Goal: Task Accomplishment & Management: Use online tool/utility

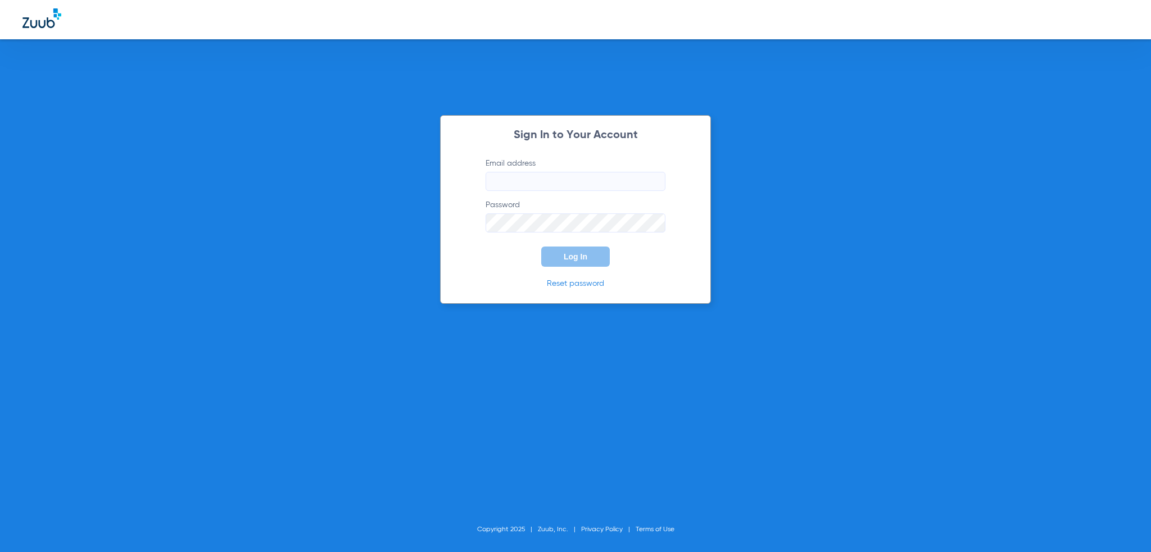
type input "[PERSON_NAME][EMAIL_ADDRESS][PERSON_NAME][DOMAIN_NAME]"
click at [570, 249] on button "Log In" at bounding box center [575, 257] width 69 height 20
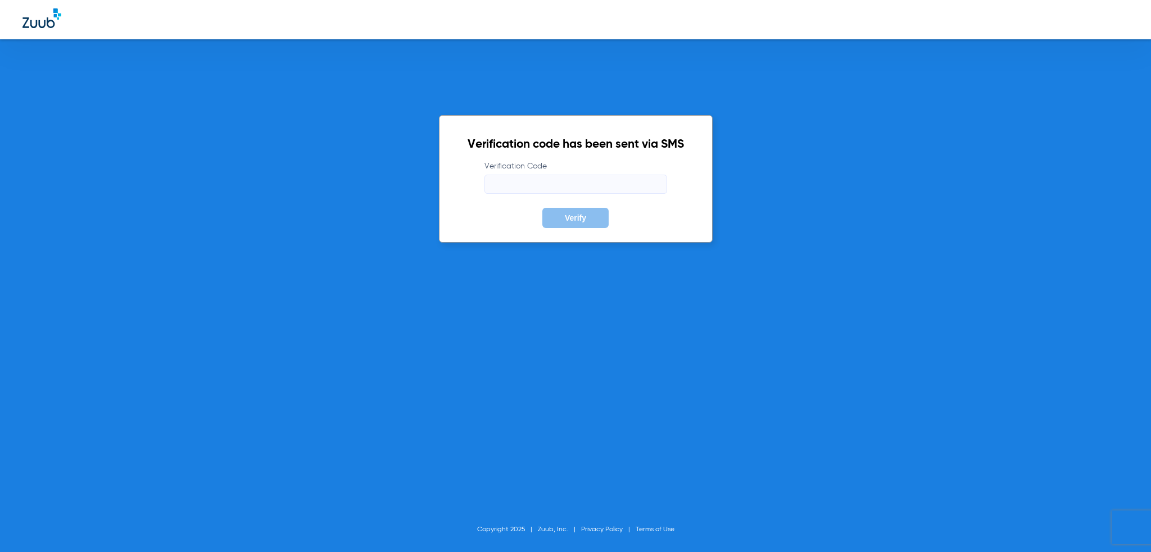
click at [618, 193] on input "Verification Code" at bounding box center [575, 184] width 183 height 19
type input "049523"
click at [542, 208] on button "Verify" at bounding box center [575, 218] width 66 height 20
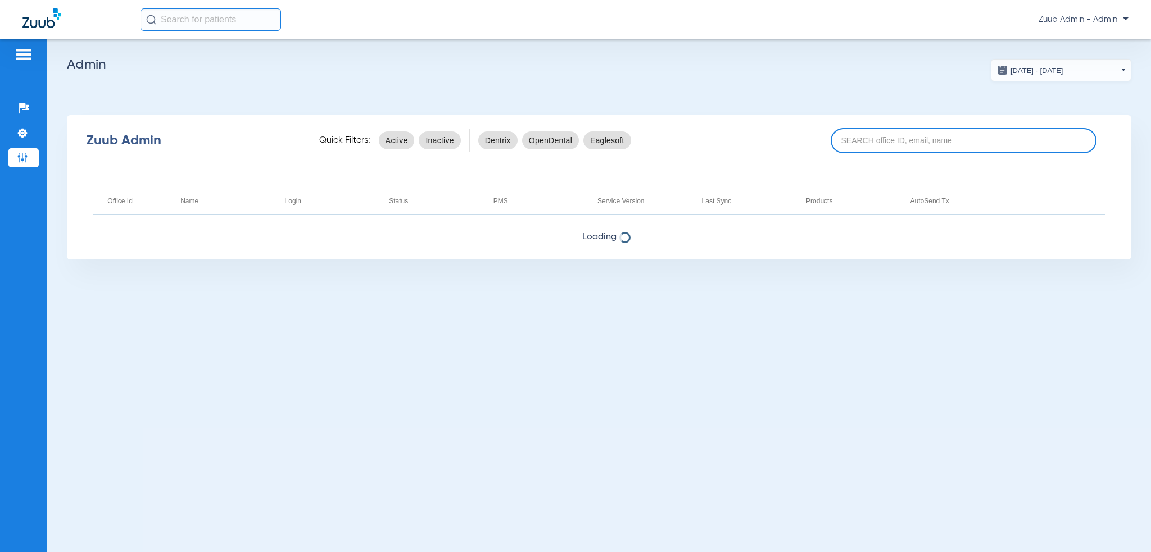
click at [896, 142] on input at bounding box center [963, 140] width 266 height 25
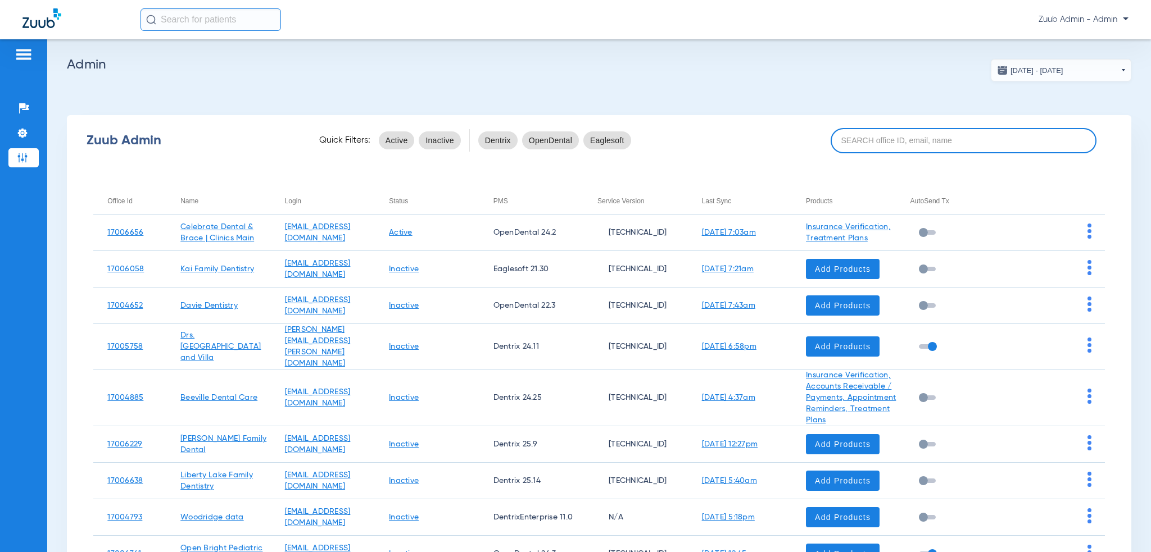
click at [886, 143] on input at bounding box center [963, 140] width 266 height 25
paste input "17007076"
click at [924, 143] on input "17007076" at bounding box center [963, 140] width 266 height 25
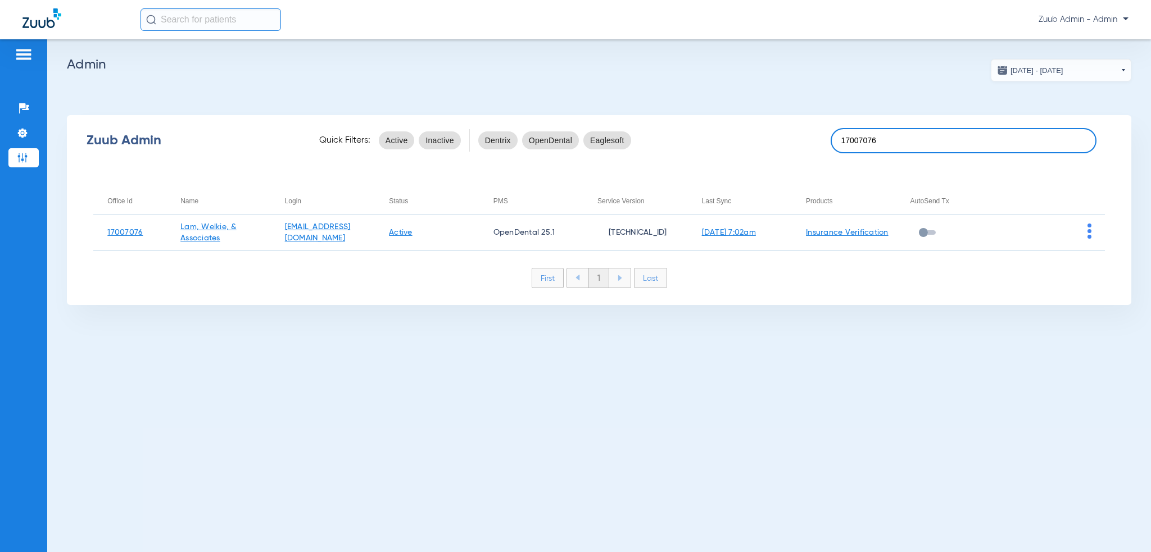
click at [901, 142] on input "17007076" at bounding box center [963, 140] width 266 height 25
paste input "6802"
type input "17006802"
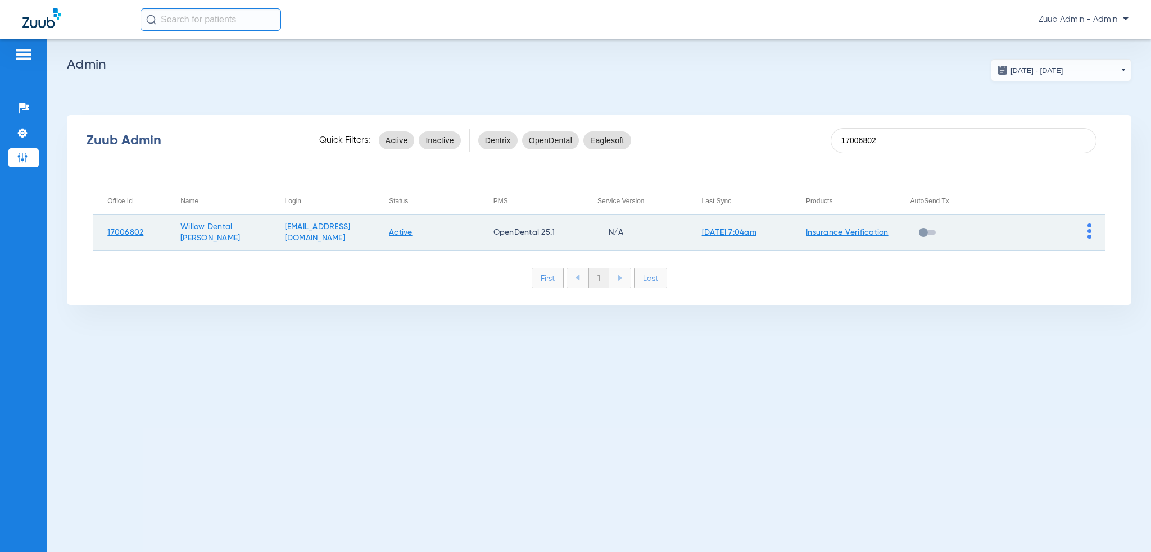
click at [1093, 231] on td at bounding box center [1052, 233] width 105 height 37
click at [1090, 231] on img at bounding box center [1089, 231] width 4 height 15
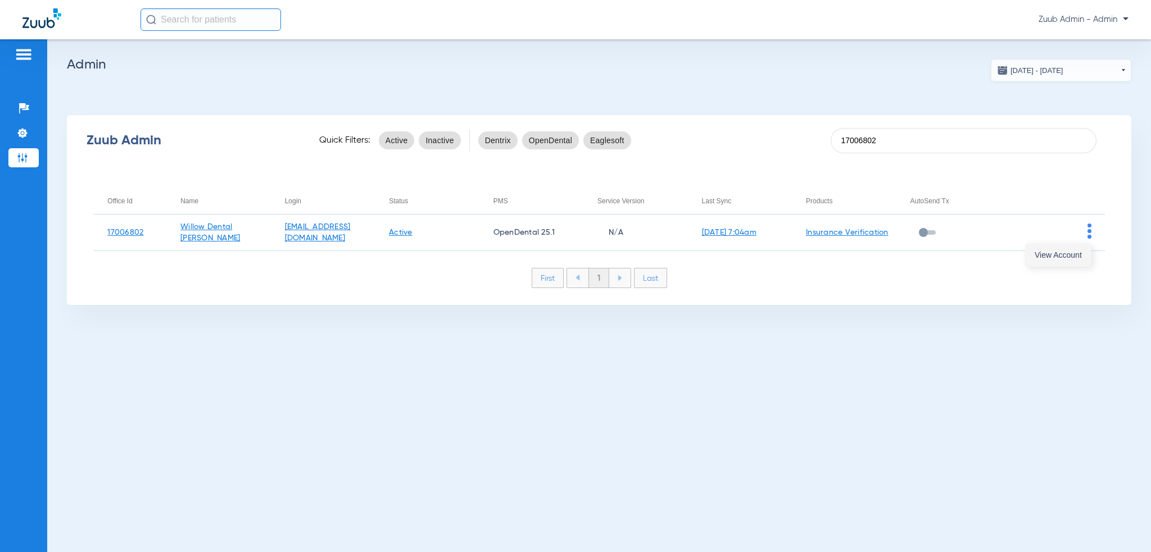
click at [1086, 262] on button "View Account" at bounding box center [1057, 255] width 65 height 22
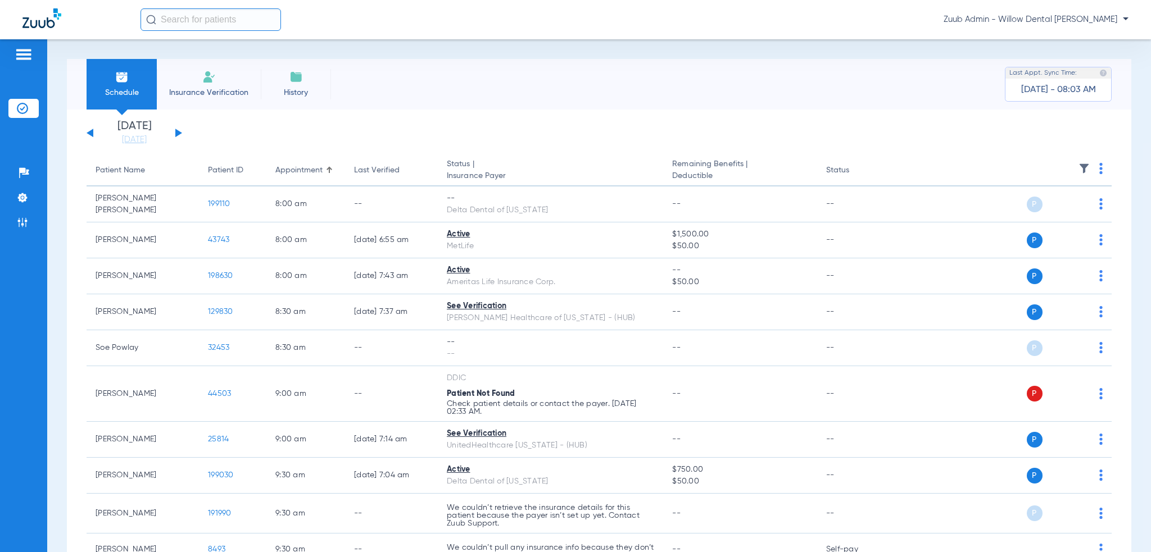
click at [217, 28] on input "text" at bounding box center [210, 19] width 140 height 22
paste input "10948"
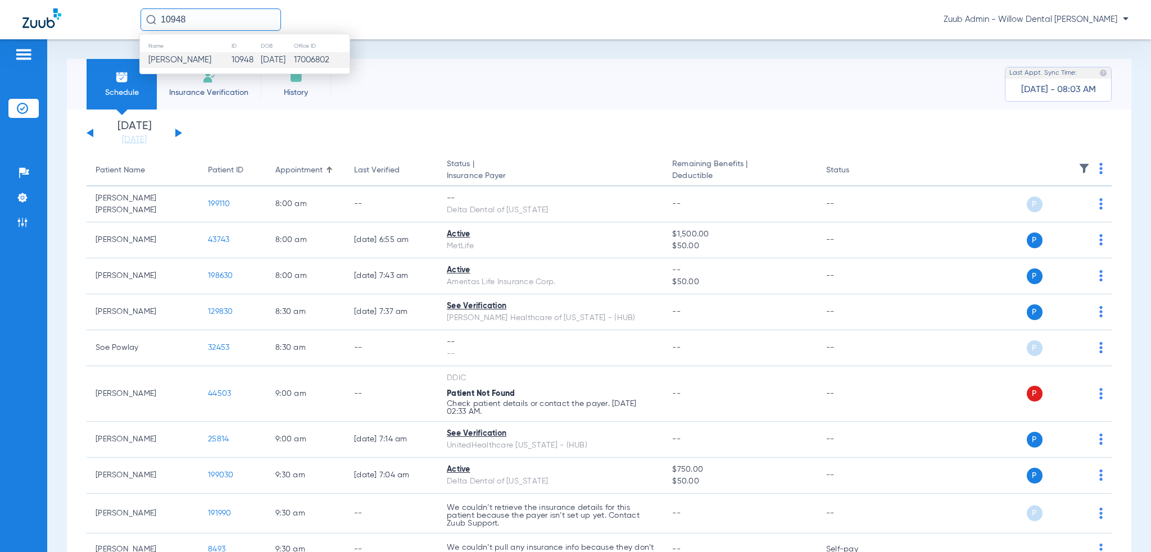
type input "10948"
click at [211, 56] on span "[PERSON_NAME]" at bounding box center [179, 60] width 63 height 8
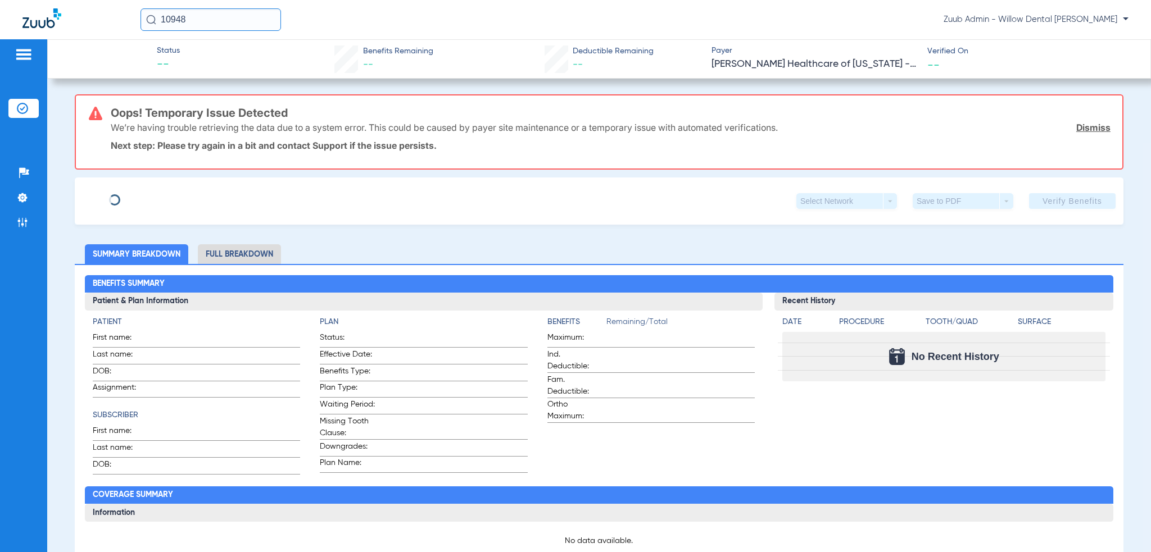
type input "JASMINE"
type input "[PERSON_NAME]"
type input "[DATE]"
type input "06608535201"
type input "[US_STATE] MEDICAID"
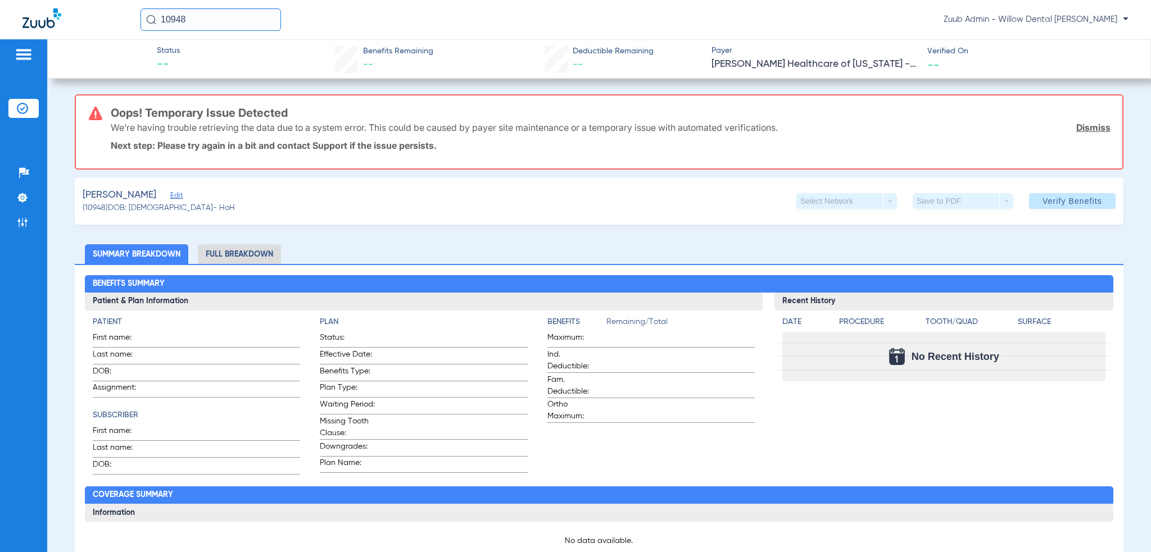
click at [214, 195] on div "[PERSON_NAME] Edit (10948) DOB: [DEMOGRAPHIC_DATA] - HoH Select Network arrow_d…" at bounding box center [599, 201] width 1048 height 47
click at [180, 197] on span "Edit" at bounding box center [175, 197] width 10 height 11
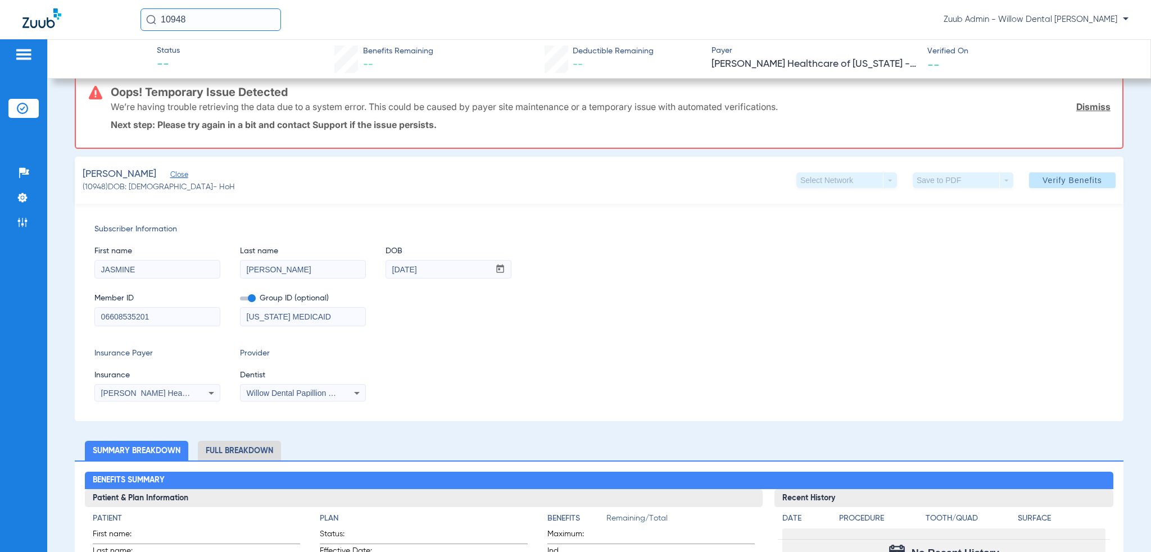
scroll to position [112, 0]
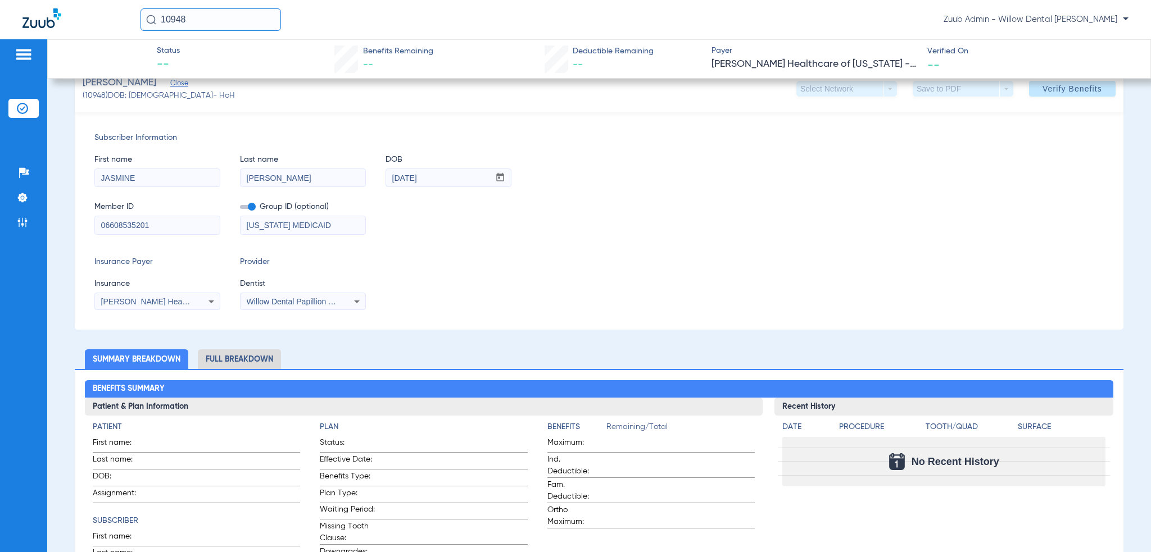
click at [198, 304] on div "[PERSON_NAME] Healthcare Of [US_STATE] - (Hub)" at bounding box center [157, 301] width 125 height 13
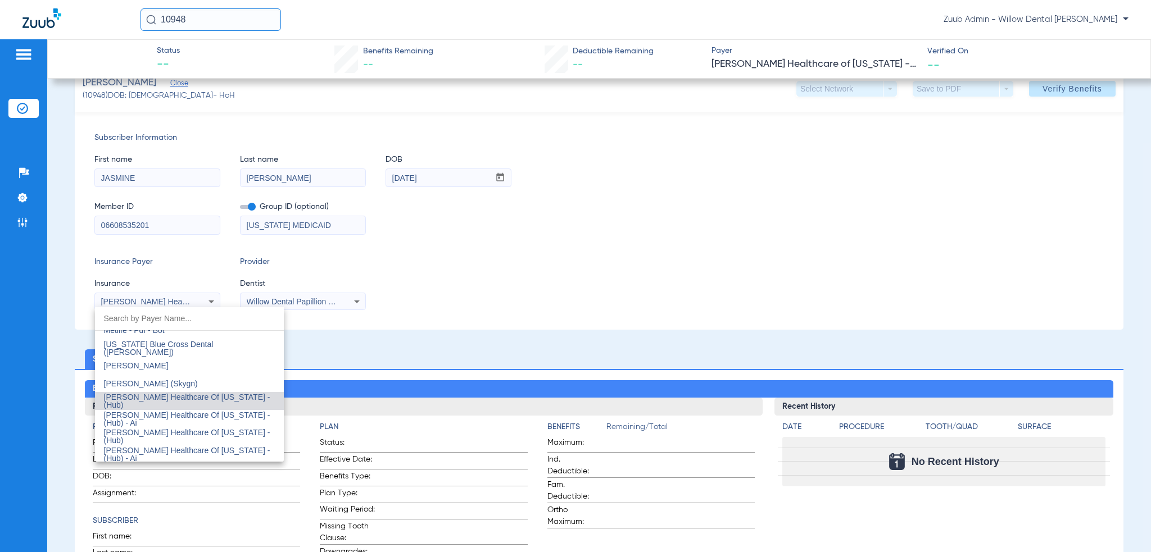
scroll to position [4492, 0]
click at [240, 408] on span "[PERSON_NAME] Healthcare Of [US_STATE] - (Hub) - Ai" at bounding box center [187, 414] width 166 height 17
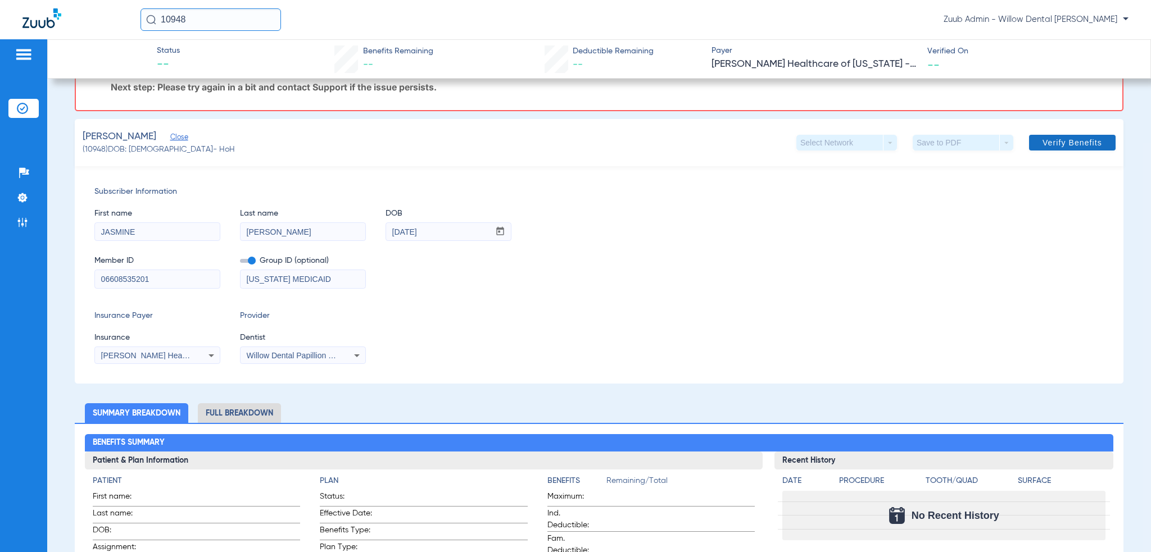
scroll to position [56, 0]
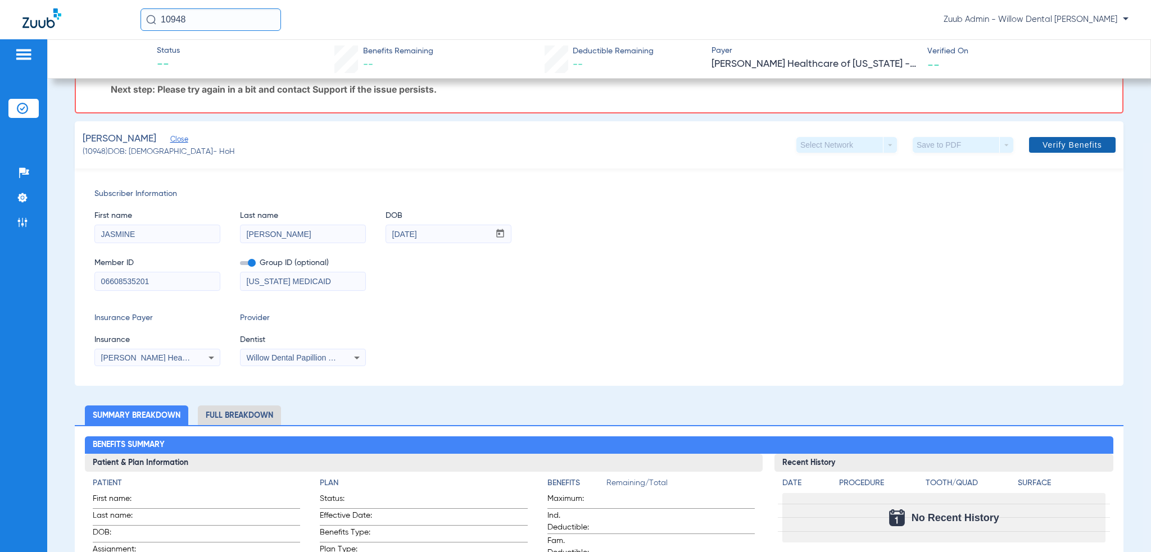
click at [1050, 148] on span "Verify Benefits" at bounding box center [1072, 144] width 60 height 9
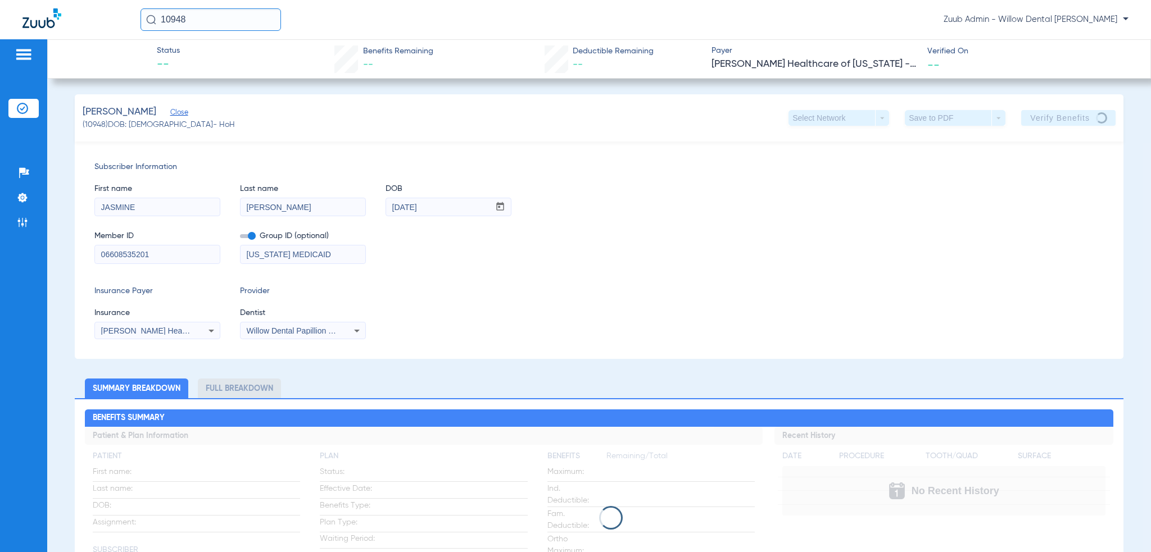
click at [94, 125] on span "(10948) DOB: [DEMOGRAPHIC_DATA] - HoH" at bounding box center [159, 125] width 152 height 12
copy span "10948"
